Goal: Information Seeking & Learning: Check status

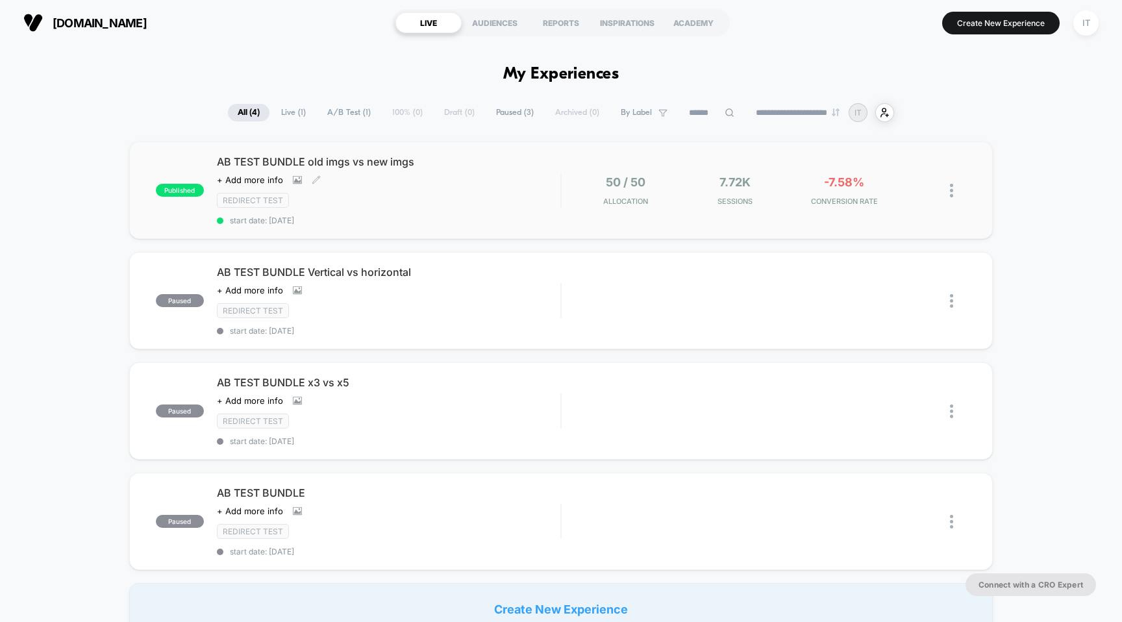
click at [322, 158] on span "AB TEST BUNDLE old imgs vs new imgs" at bounding box center [389, 161] width 344 height 13
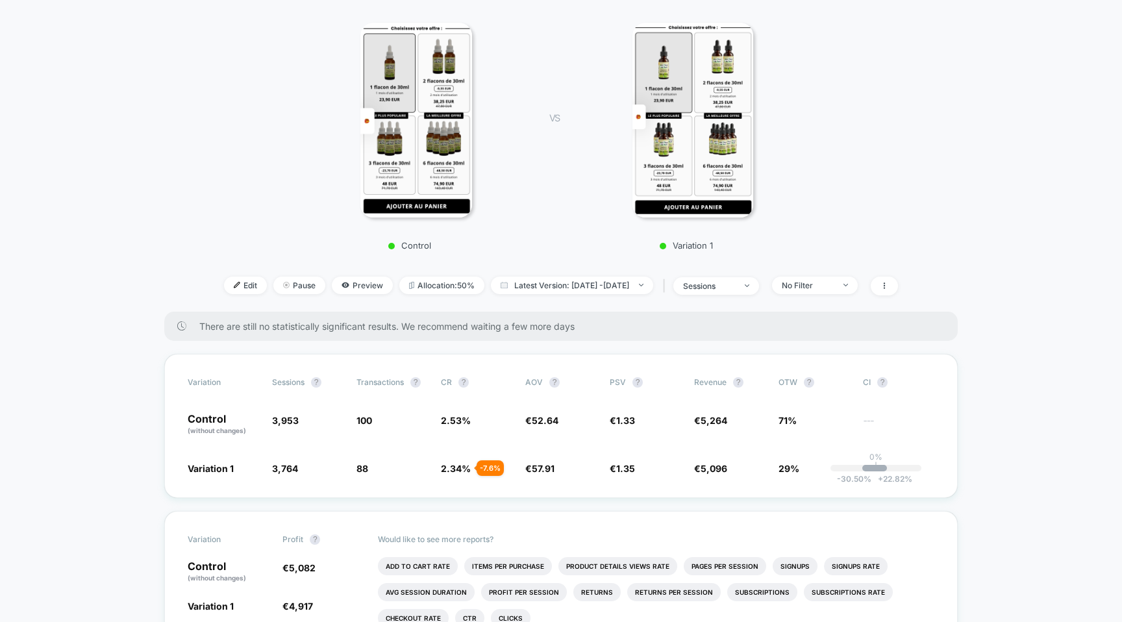
scroll to position [236, 0]
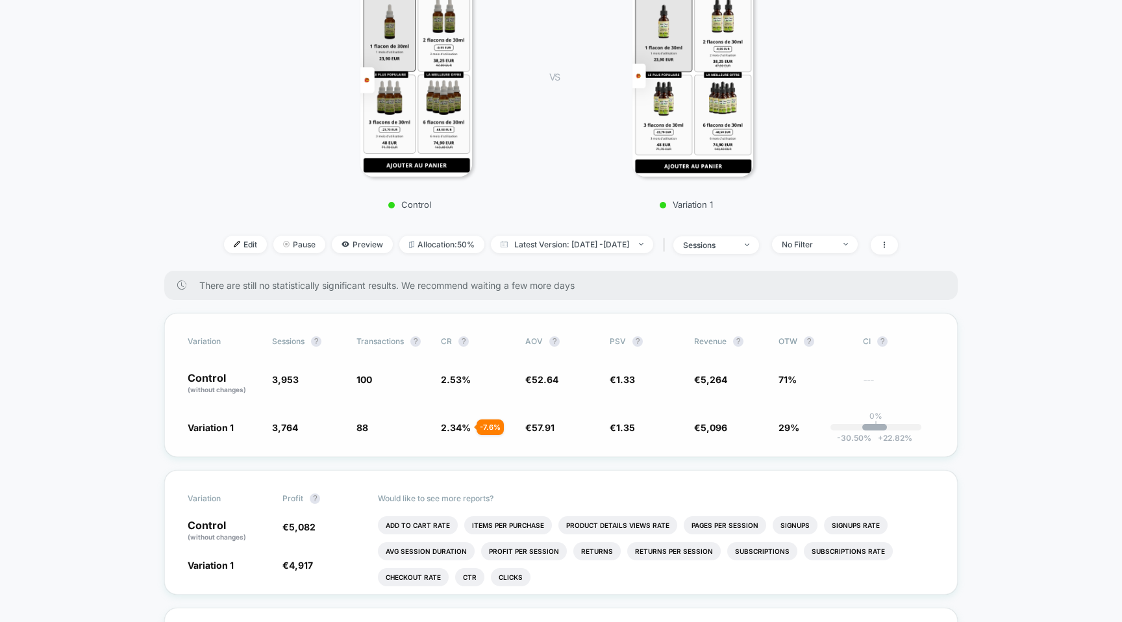
drag, startPoint x: 873, startPoint y: 426, endPoint x: 899, endPoint y: 454, distance: 38.6
drag, startPoint x: 915, startPoint y: 439, endPoint x: 893, endPoint y: 395, distance: 49.1
click at [893, 393] on div "Variation Sessions ? Transactions ? CR ? AOV ? PSV ? Revenue ? OTW ? CI ? Contr…" at bounding box center [560, 385] width 793 height 144
drag, startPoint x: 868, startPoint y: 412, endPoint x: 891, endPoint y: 432, distance: 30.8
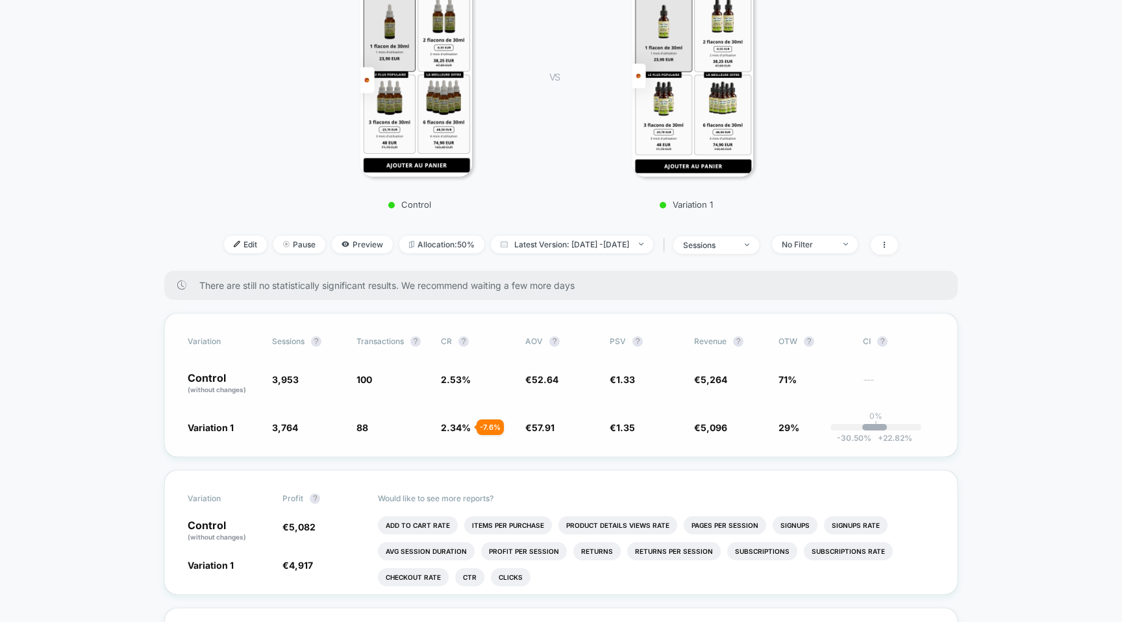
click at [891, 432] on div "Variation Sessions ? Transactions ? CR ? AOV ? PSV ? Revenue ? OTW ? CI ? Contr…" at bounding box center [560, 385] width 793 height 144
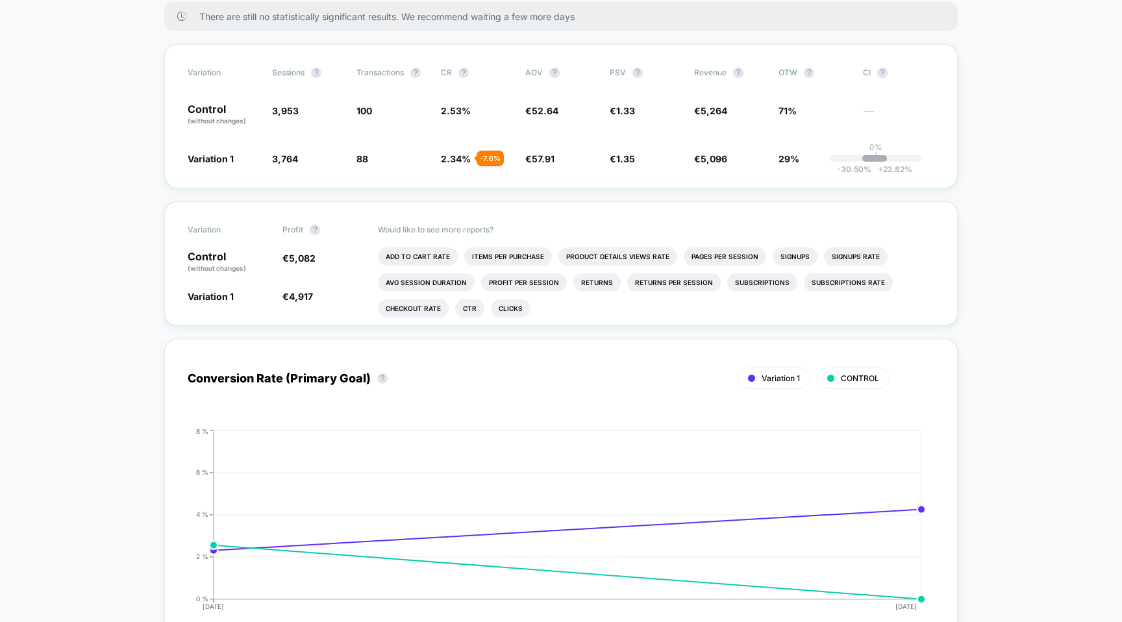
scroll to position [0, 0]
